Goal: Contribute content

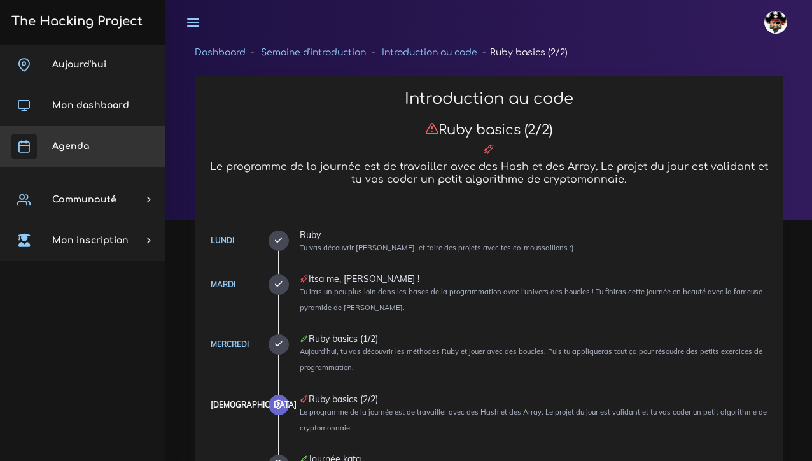
scroll to position [1207, 0]
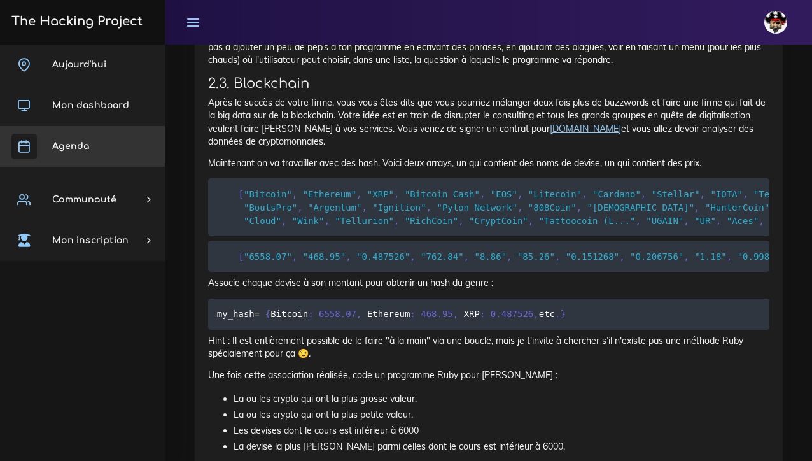
click at [115, 149] on link "Agenda" at bounding box center [82, 146] width 165 height 41
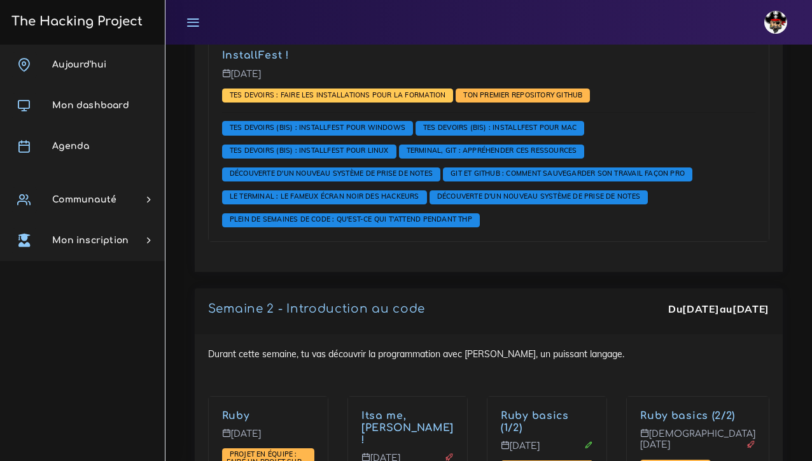
scroll to position [1084, 0]
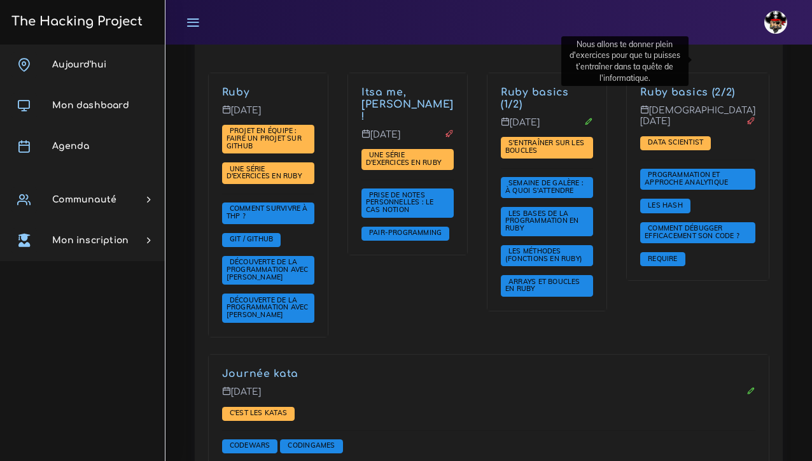
click at [721, 368] on p "Journée kata" at bounding box center [488, 374] width 533 height 12
click at [298, 368] on link "Journée kata" at bounding box center [260, 373] width 76 height 11
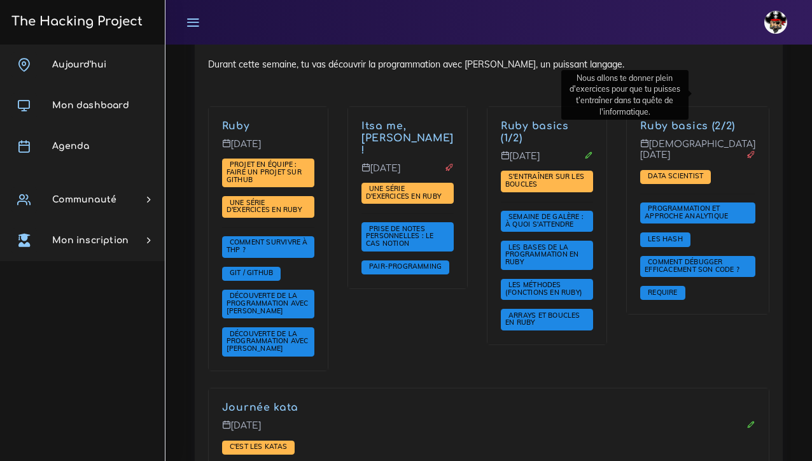
scroll to position [1048, 0]
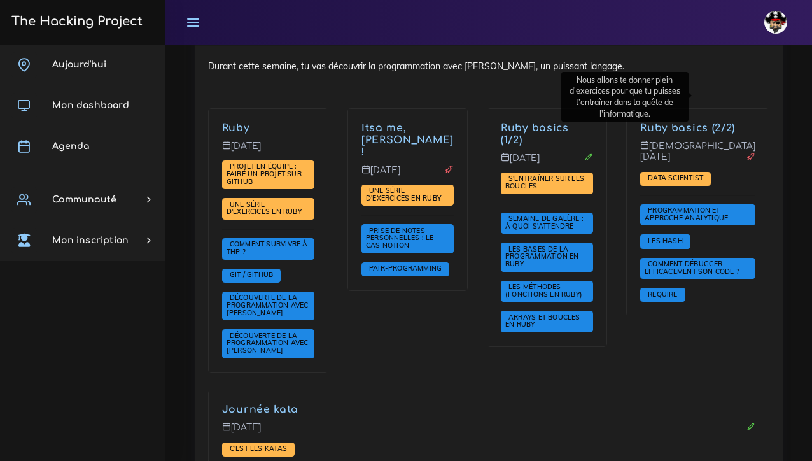
click at [706, 389] on div "Journée kata Vendredi 12 sept. C'est les katas Codewars Codingames" at bounding box center [488, 454] width 580 height 130
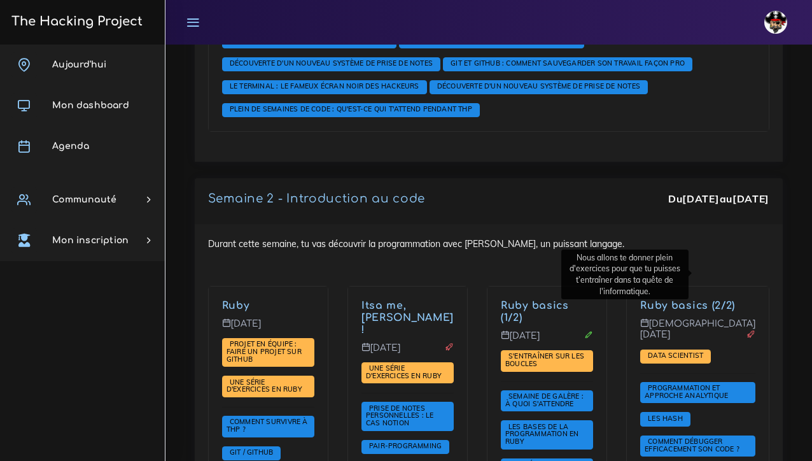
scroll to position [722, 0]
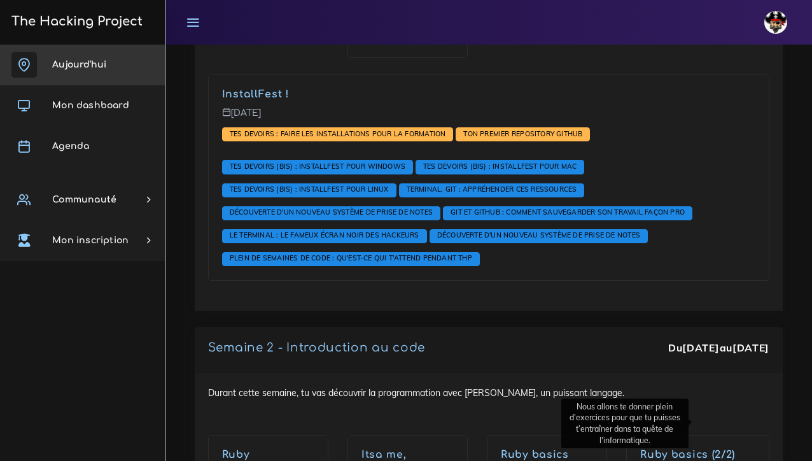
click at [84, 65] on span "Aujourd'hui" at bounding box center [79, 65] width 54 height 10
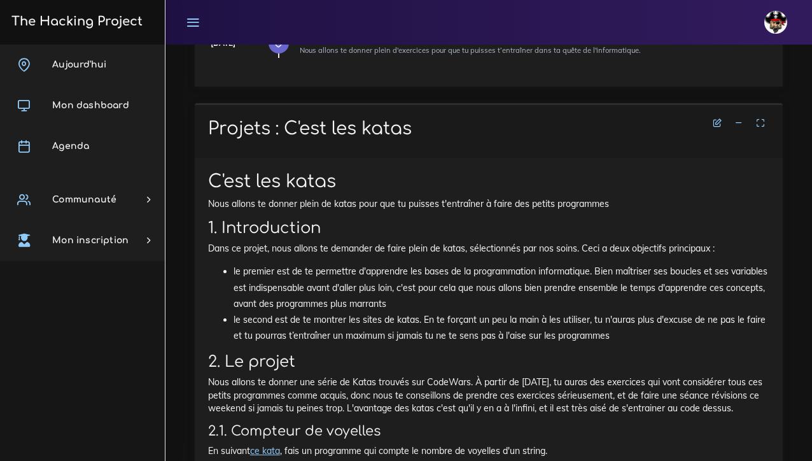
scroll to position [346, 0]
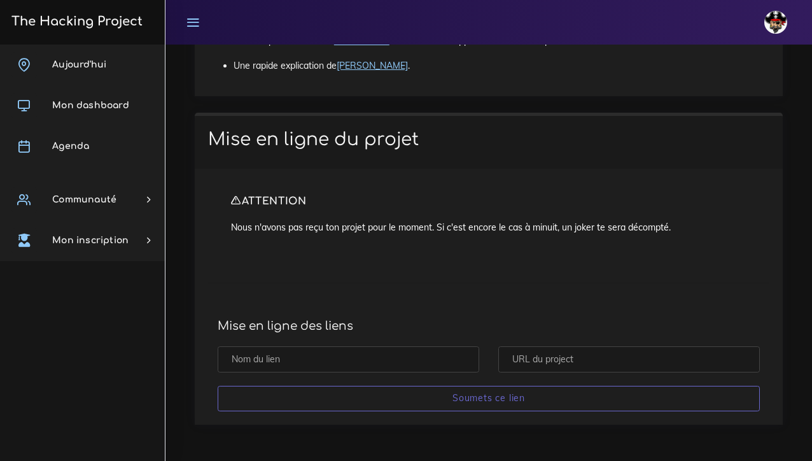
scroll to position [10302, 0]
click at [316, 358] on input "text" at bounding box center [348, 359] width 261 height 26
type input "L"
type input "R"
type input "ruby11_09"
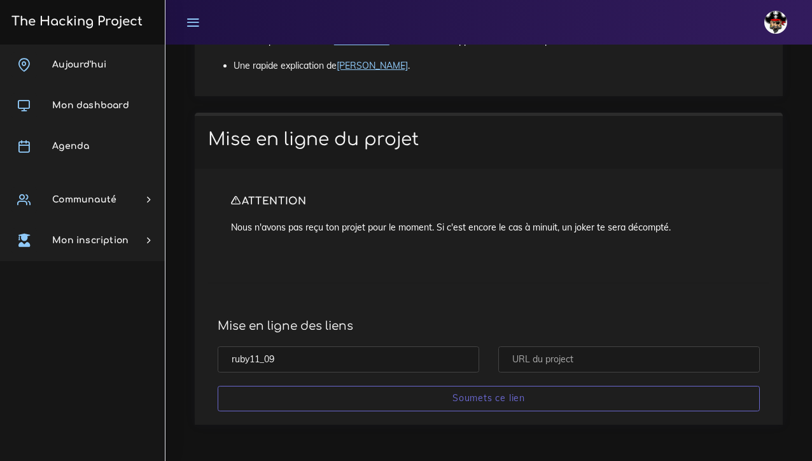
click at [527, 359] on input "text" at bounding box center [628, 359] width 261 height 26
paste input "https://github.com/jobeejobaa/projet-Array-et-Hash/tree/jobeejobaa"
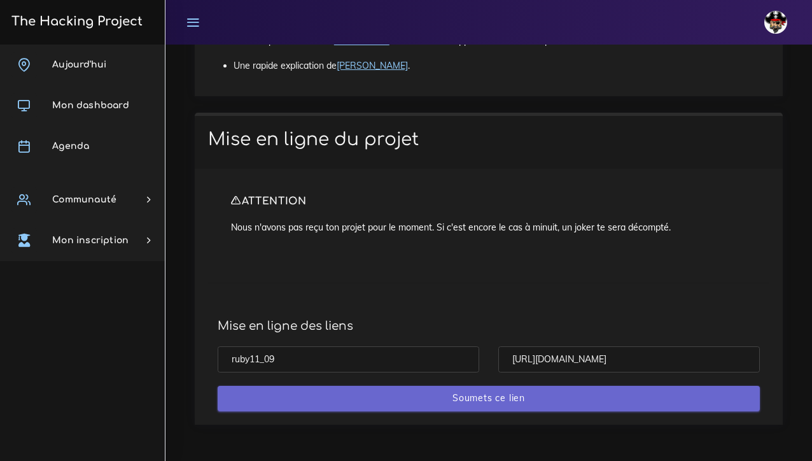
type input "https://github.com/jobeejobaa/projet-Array-et-Hash/tree/jobeejobaa"
click at [506, 394] on input "Soumets ce lien" at bounding box center [489, 399] width 542 height 26
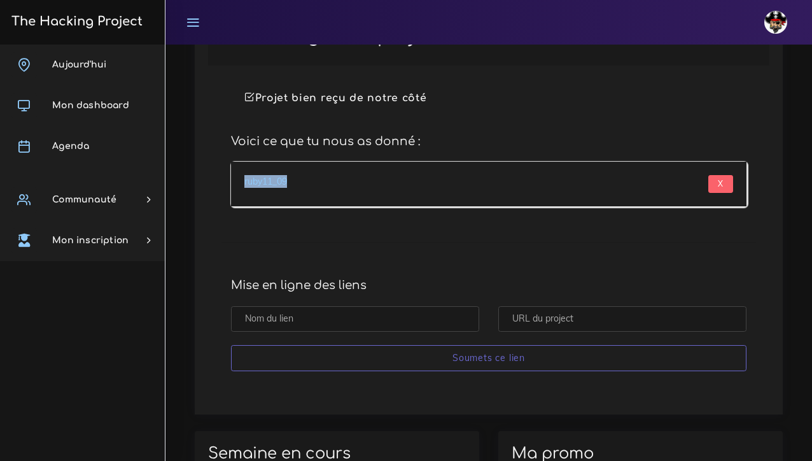
scroll to position [690, 0]
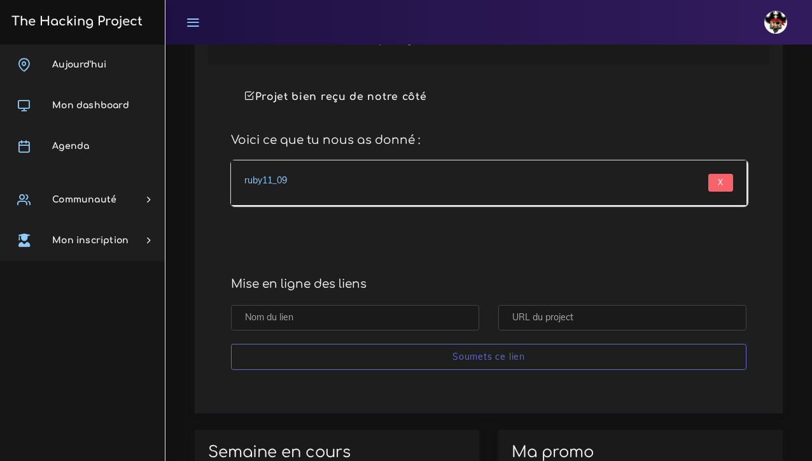
click at [473, 104] on div "Projet bien reçu de notre côté" at bounding box center [488, 97] width 515 height 39
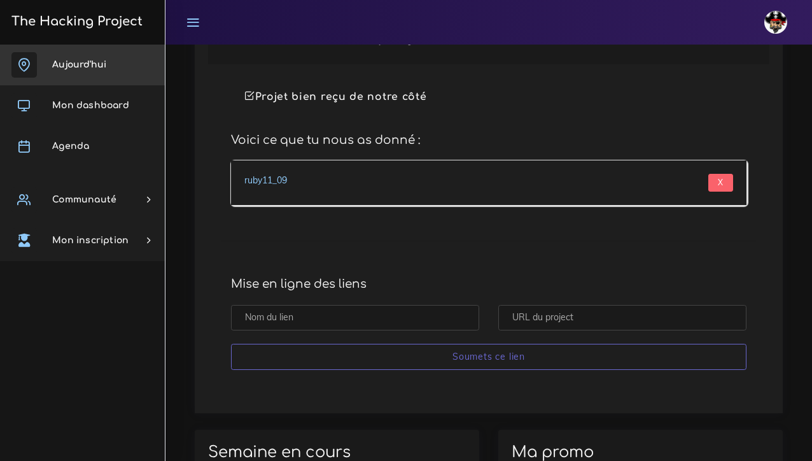
click at [89, 65] on span "Aujourd'hui" at bounding box center [79, 65] width 54 height 10
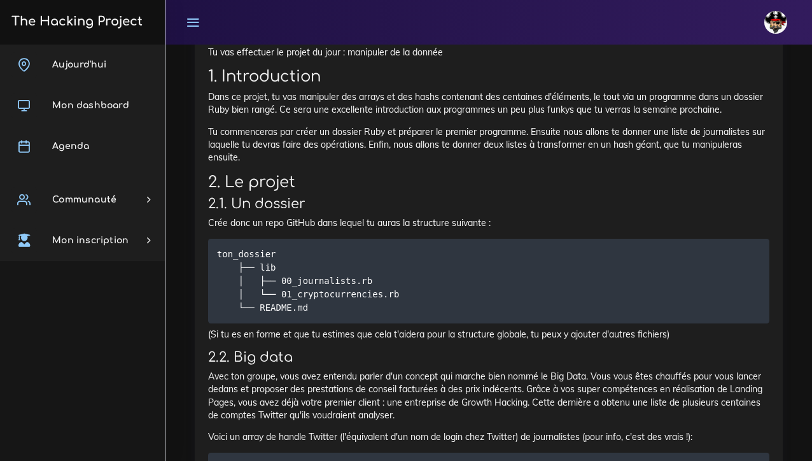
scroll to position [574, 0]
